Goal: Task Accomplishment & Management: Use online tool/utility

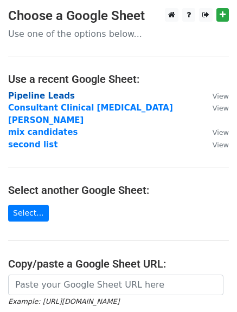
click at [43, 98] on strong "Pipeline Leads" at bounding box center [41, 96] width 67 height 10
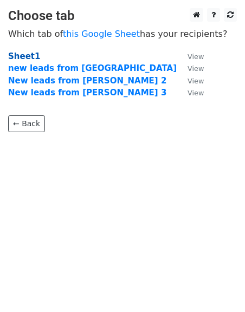
click at [24, 57] on strong "Sheet1" at bounding box center [24, 56] width 32 height 10
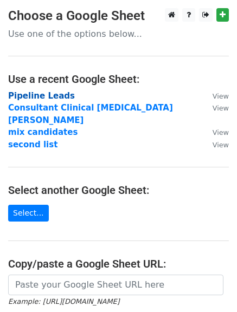
click at [35, 97] on strong "Pipeline Leads" at bounding box center [41, 96] width 67 height 10
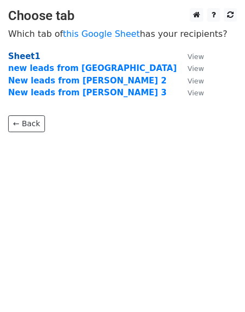
click at [25, 54] on strong "Sheet1" at bounding box center [24, 56] width 32 height 10
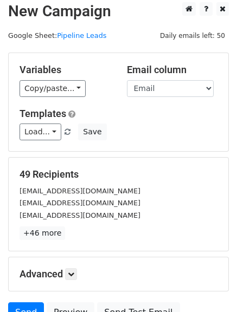
scroll to position [5, 0]
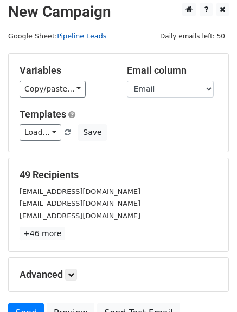
click at [73, 38] on link "Pipeline Leads" at bounding box center [81, 36] width 49 height 8
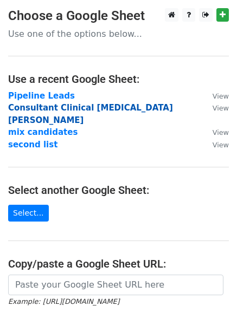
click at [67, 110] on strong "Consultant Clinical psychologist Mo" at bounding box center [90, 114] width 165 height 22
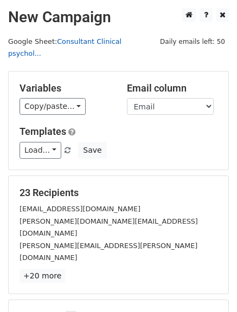
click at [105, 42] on link "Consultant Clinical psychol..." at bounding box center [64, 47] width 113 height 21
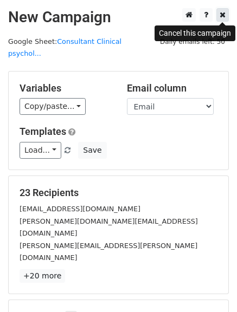
click at [222, 14] on icon at bounding box center [222, 15] width 6 height 8
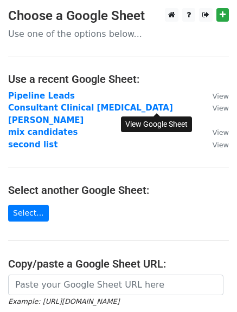
click at [212, 108] on small "View" at bounding box center [220, 108] width 16 height 8
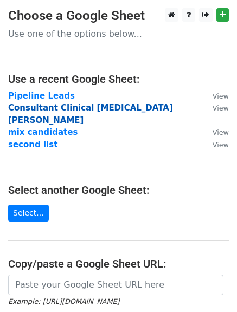
click at [61, 108] on strong "Consultant Clinical psychologist Mo" at bounding box center [90, 114] width 165 height 22
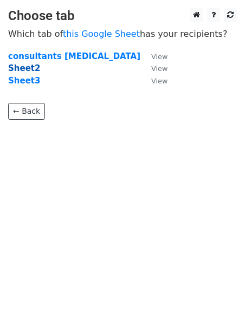
click at [30, 64] on strong "Sheet2" at bounding box center [24, 68] width 32 height 10
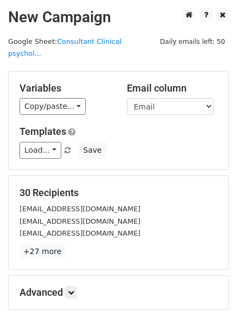
scroll to position [109, 0]
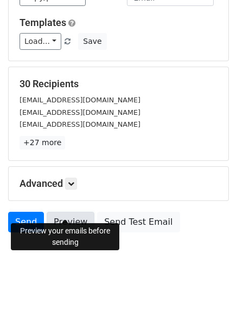
click at [63, 212] on link "Preview" at bounding box center [71, 222] width 48 height 21
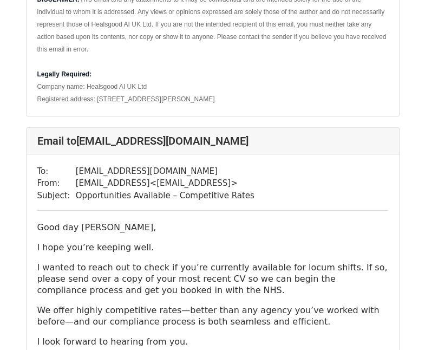
scroll to position [1472, 0]
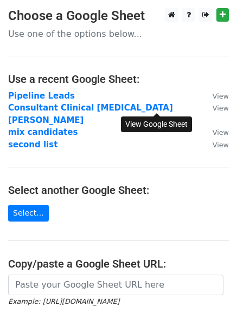
click at [212, 106] on small "View" at bounding box center [220, 108] width 16 height 8
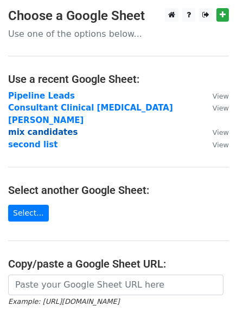
click at [28, 127] on strong "mix candidates" at bounding box center [42, 132] width 69 height 10
click at [143, 47] on main "Choose a Google Sheet Use one of the options below... Use a recent Google Sheet…" at bounding box center [118, 200] width 237 height 385
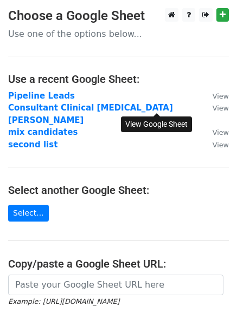
click at [212, 106] on small "View" at bounding box center [220, 108] width 16 height 8
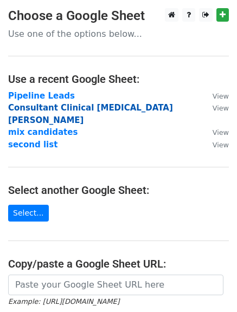
click at [45, 109] on strong "Consultant Clinical psychologist Mo" at bounding box center [90, 114] width 165 height 22
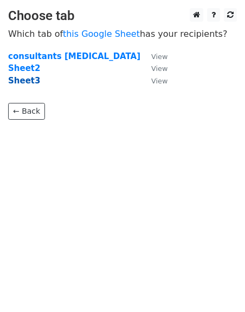
click at [28, 79] on strong "Sheet3" at bounding box center [24, 81] width 32 height 10
